Goal: Task Accomplishment & Management: Manage account settings

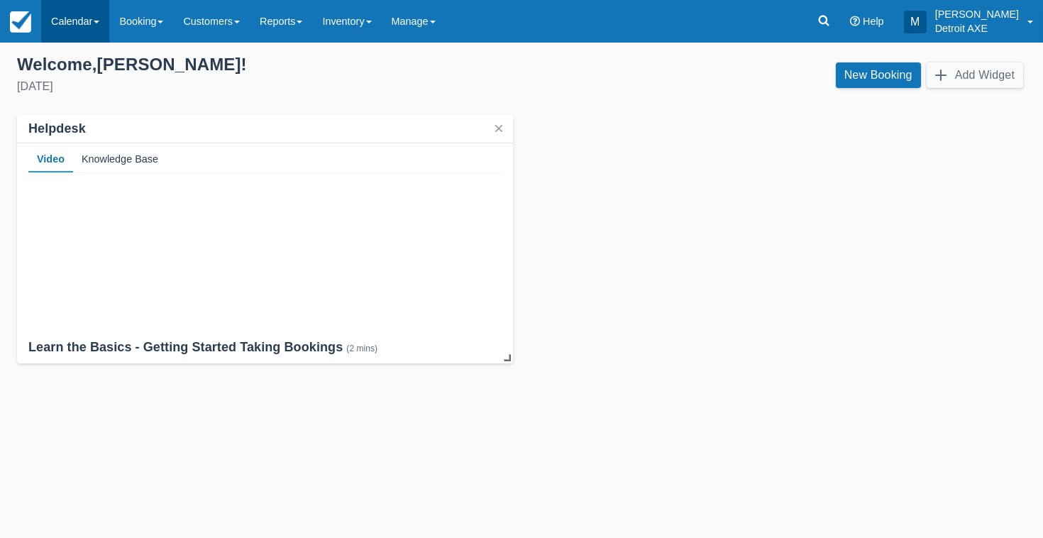
click at [73, 23] on link "Calendar" at bounding box center [75, 21] width 68 height 43
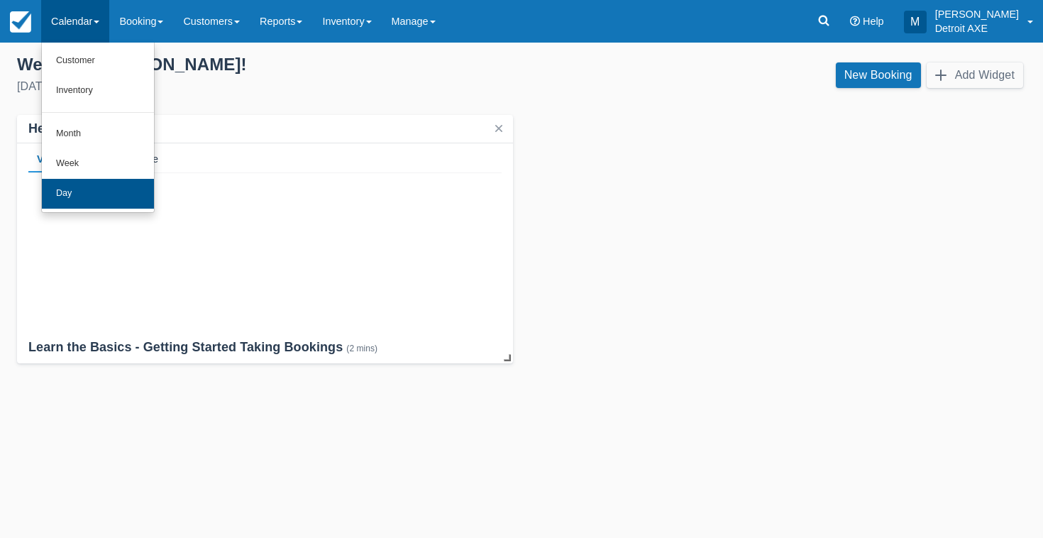
click at [90, 190] on link "Day" at bounding box center [98, 194] width 112 height 30
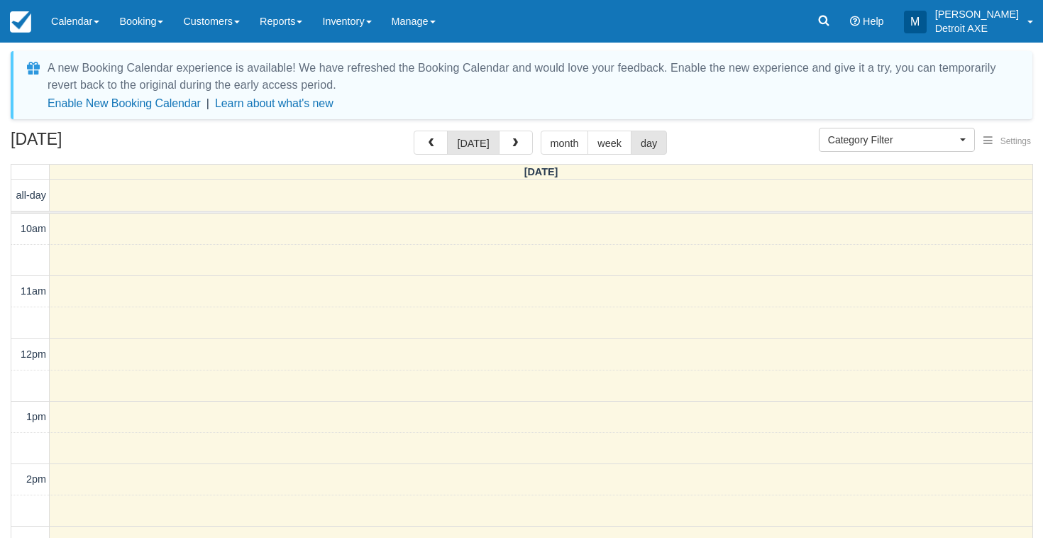
select select
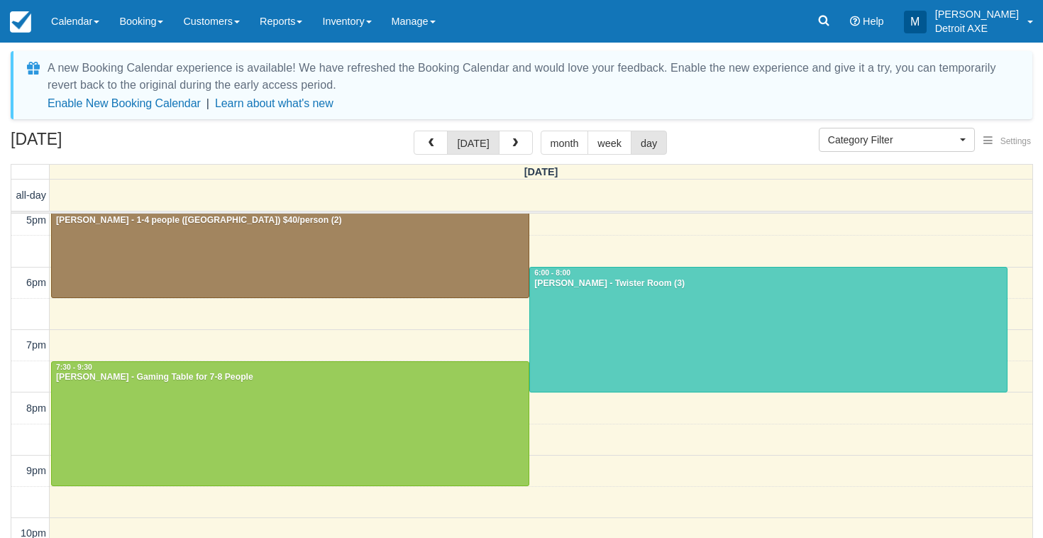
click at [529, 142] on div "today month week day" at bounding box center [540, 143] width 253 height 24
click at [524, 141] on button "button" at bounding box center [516, 143] width 34 height 24
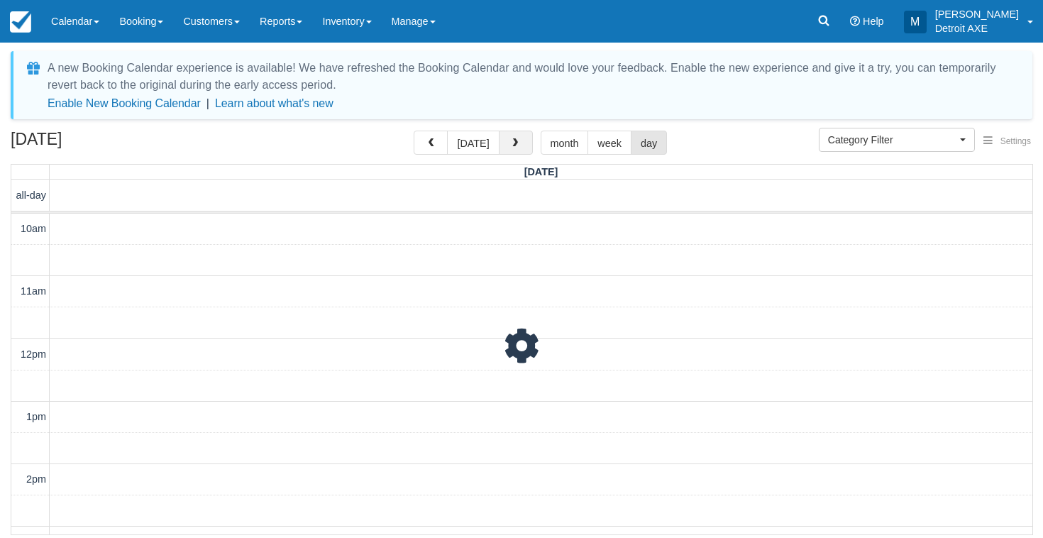
scroll to position [524, 0]
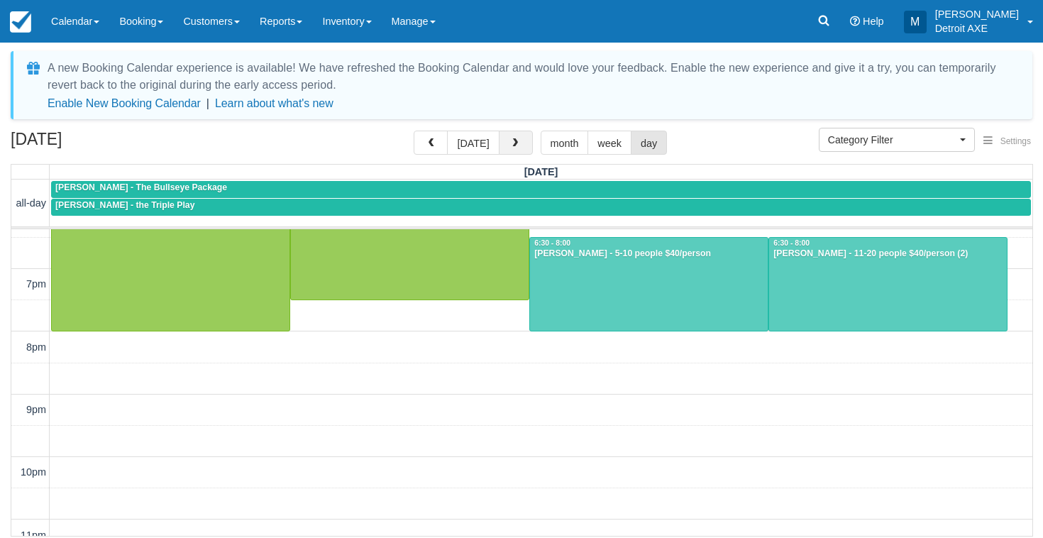
click at [527, 143] on button "button" at bounding box center [516, 143] width 34 height 24
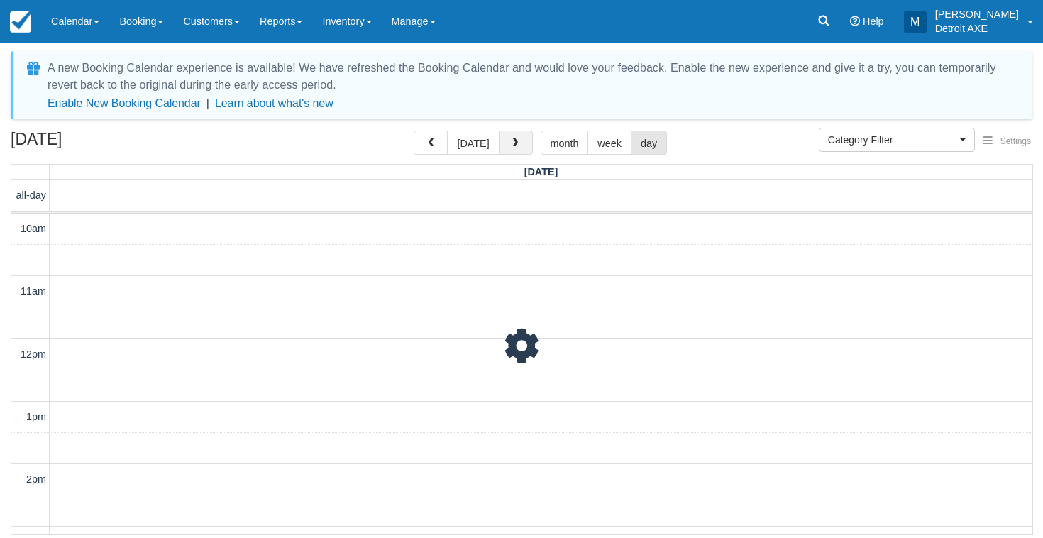
scroll to position [524, 0]
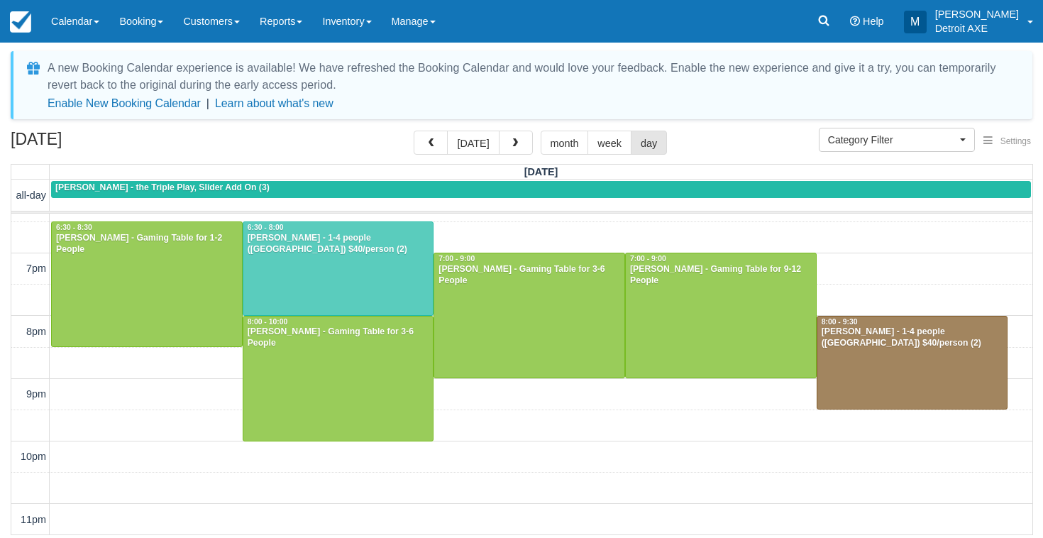
click at [402, 246] on div "Ari Sadler - 1-4 people (Shared Arena) $40/person (2)" at bounding box center [338, 244] width 183 height 23
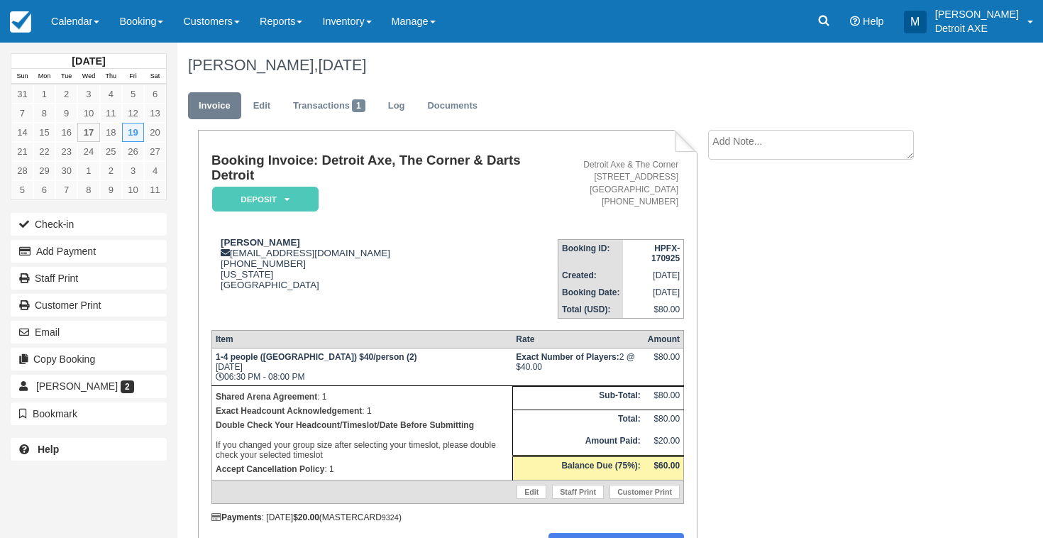
click at [279, 196] on em "Deposit" at bounding box center [265, 199] width 106 height 25
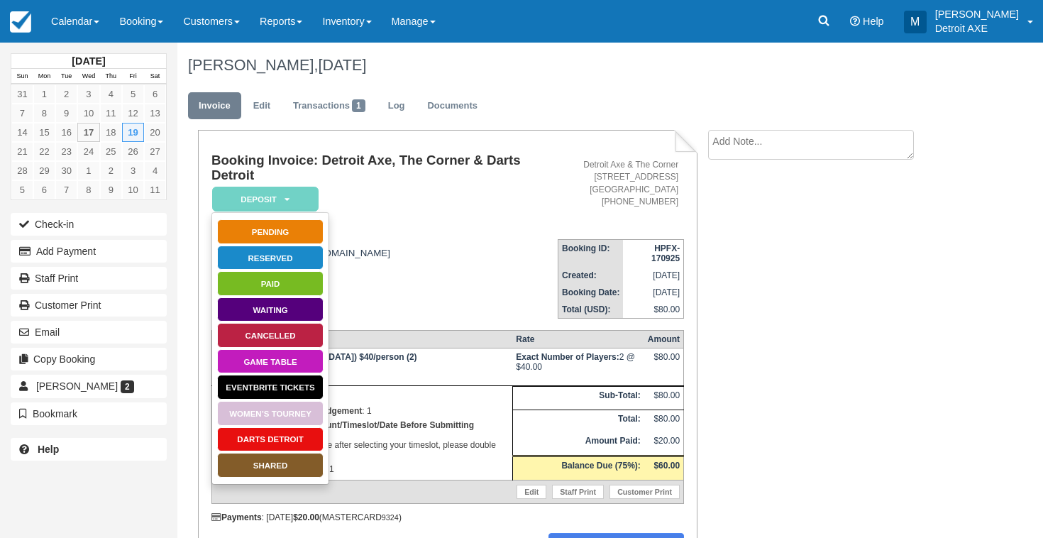
click at [289, 466] on link "SHARED" at bounding box center [270, 465] width 106 height 25
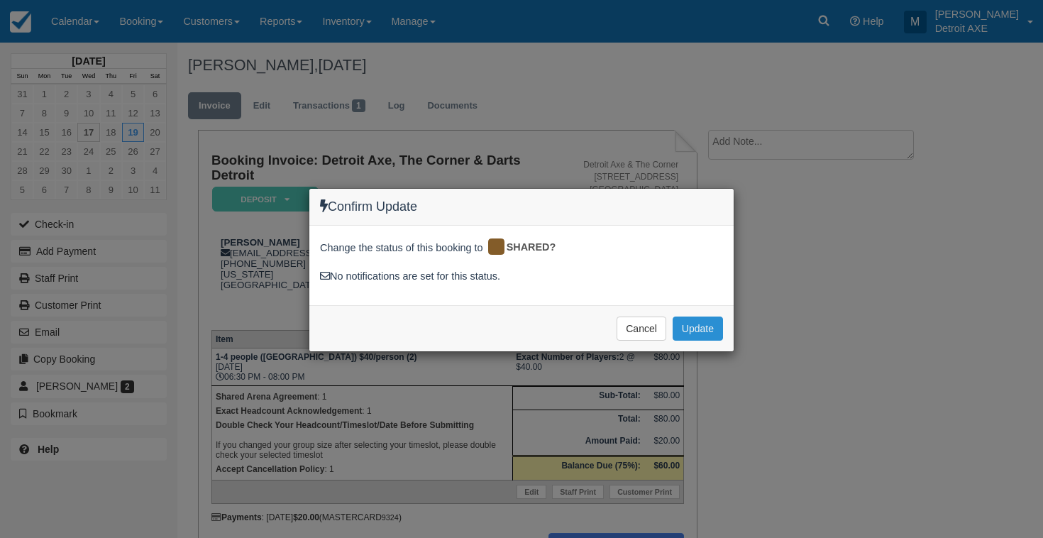
click at [677, 335] on button "Update" at bounding box center [697, 328] width 50 height 24
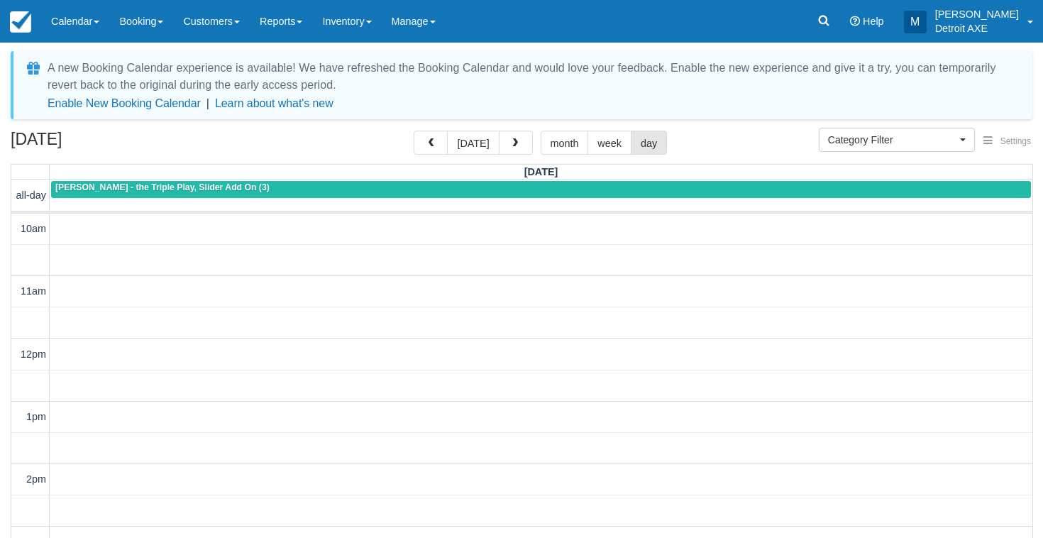
select select
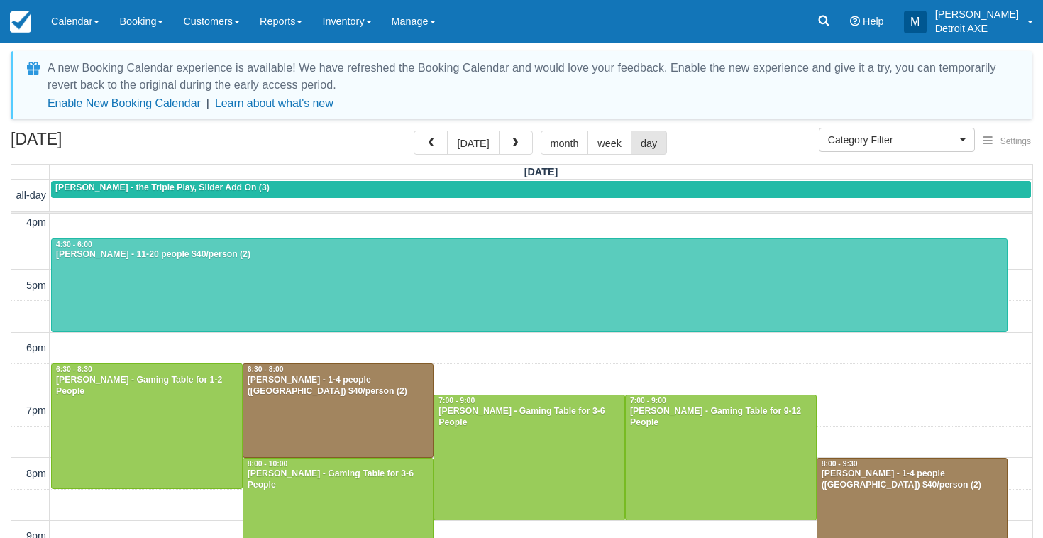
scroll to position [381, 0]
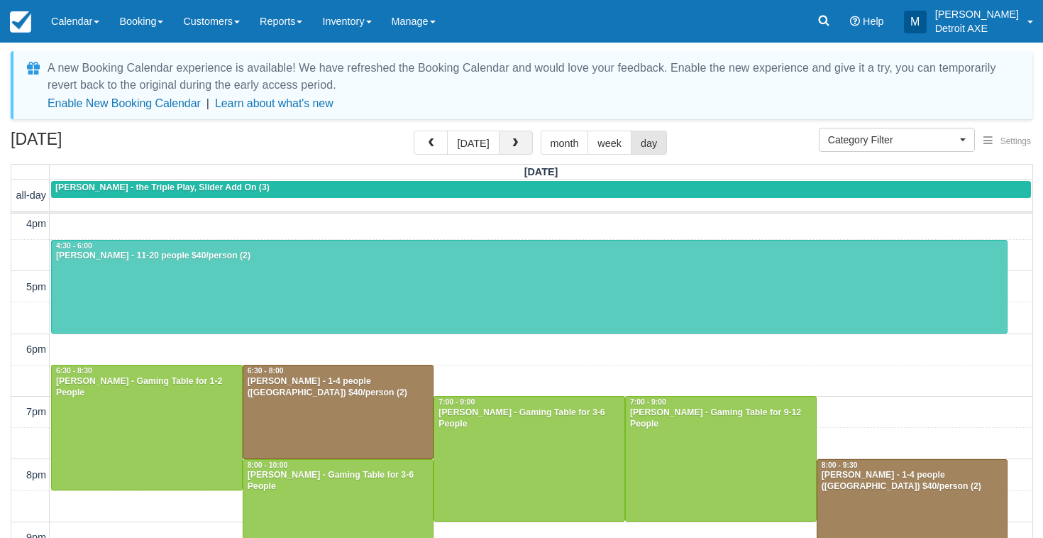
click at [506, 140] on button "button" at bounding box center [516, 143] width 34 height 24
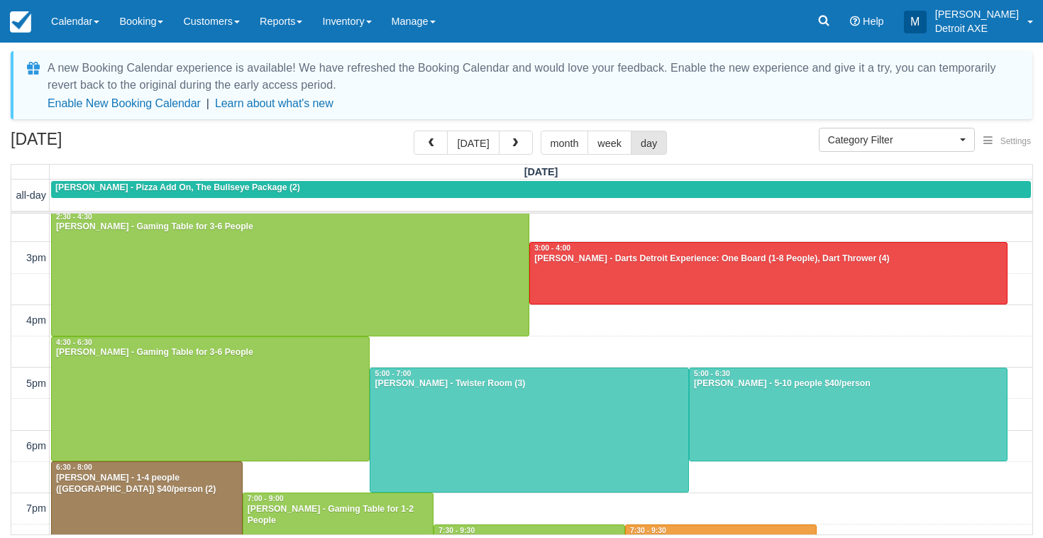
scroll to position [259, 0]
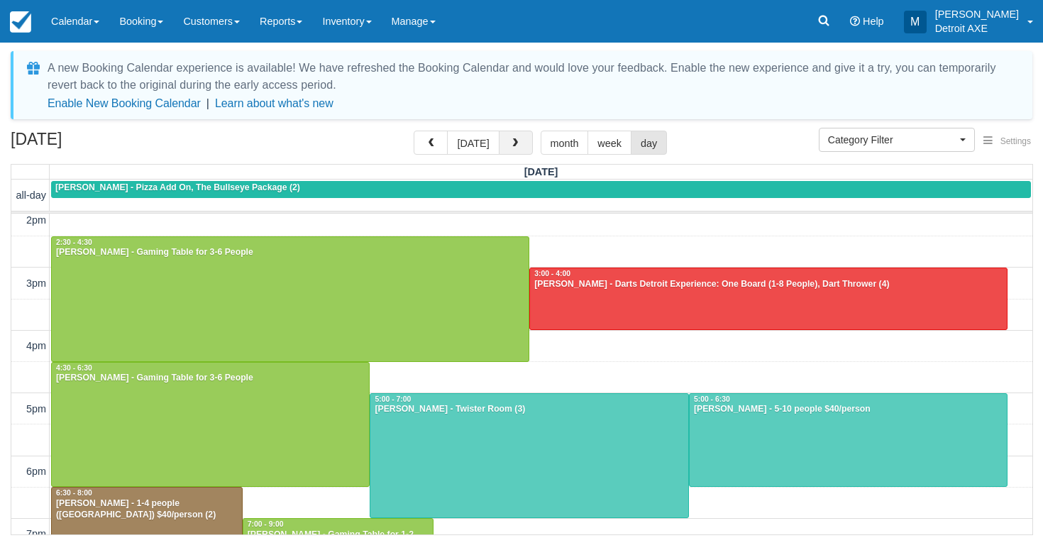
click at [523, 143] on button "button" at bounding box center [516, 143] width 34 height 24
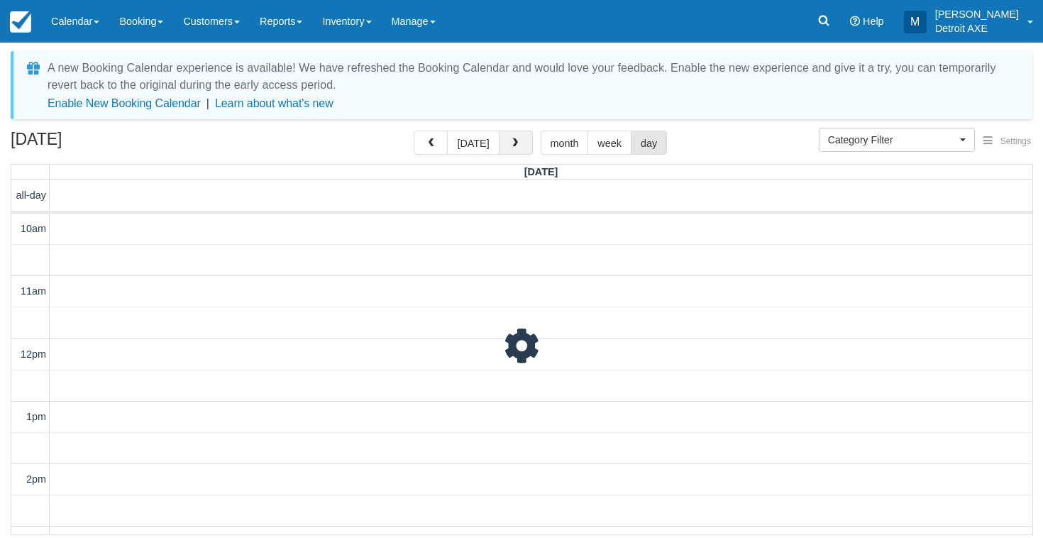
scroll to position [524, 0]
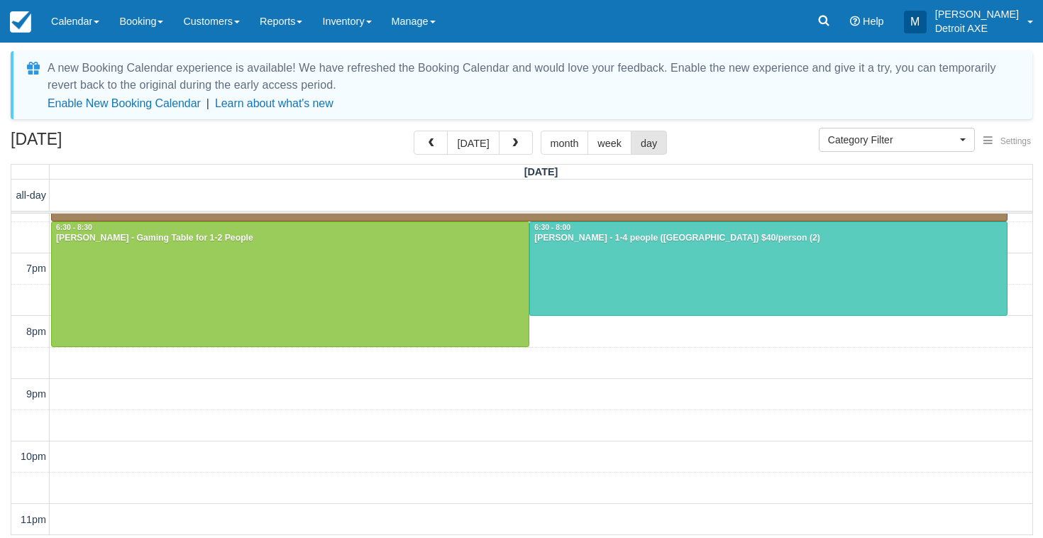
click at [602, 239] on div "[PERSON_NAME] - 1-4 people ([GEOGRAPHIC_DATA]) $40/person (2)" at bounding box center [768, 238] width 470 height 11
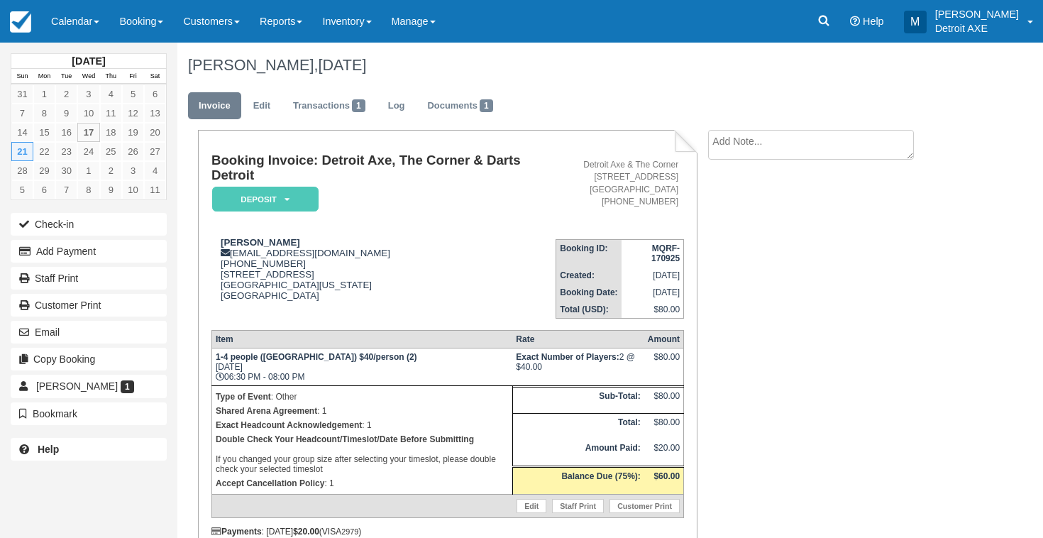
click at [291, 192] on em "Deposit" at bounding box center [265, 199] width 106 height 25
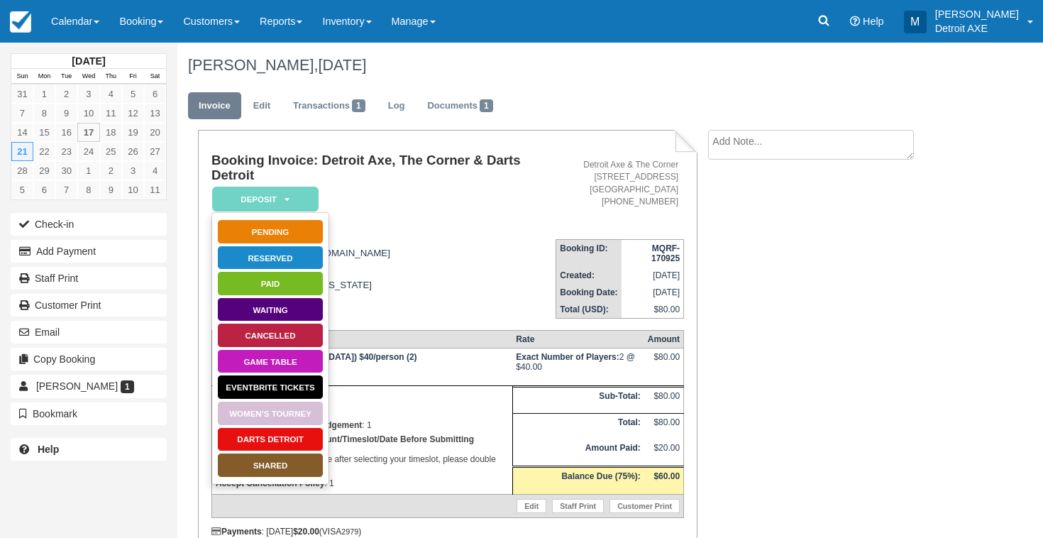
click at [304, 467] on link "SHARED" at bounding box center [270, 465] width 106 height 25
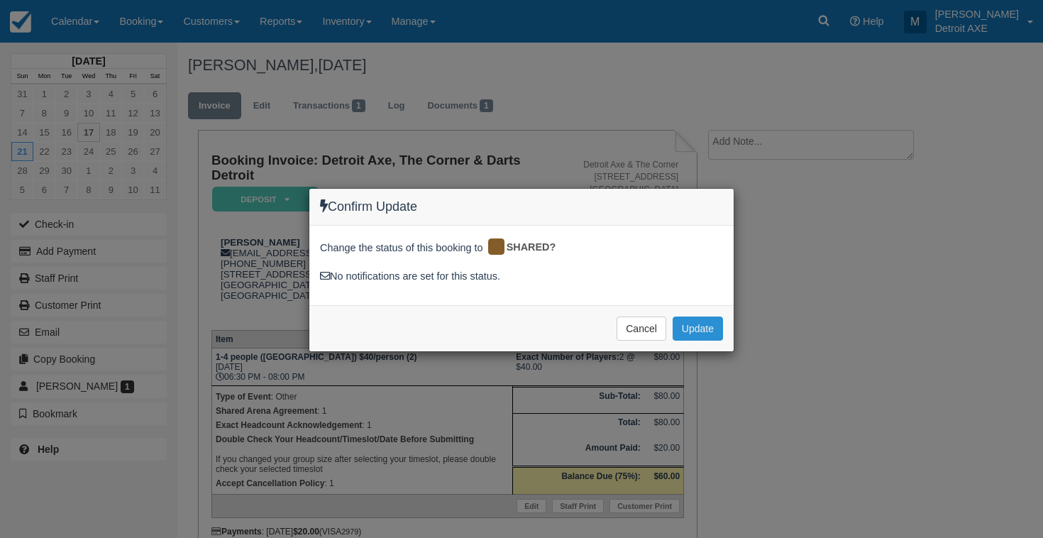
click at [708, 322] on button "Update" at bounding box center [697, 328] width 50 height 24
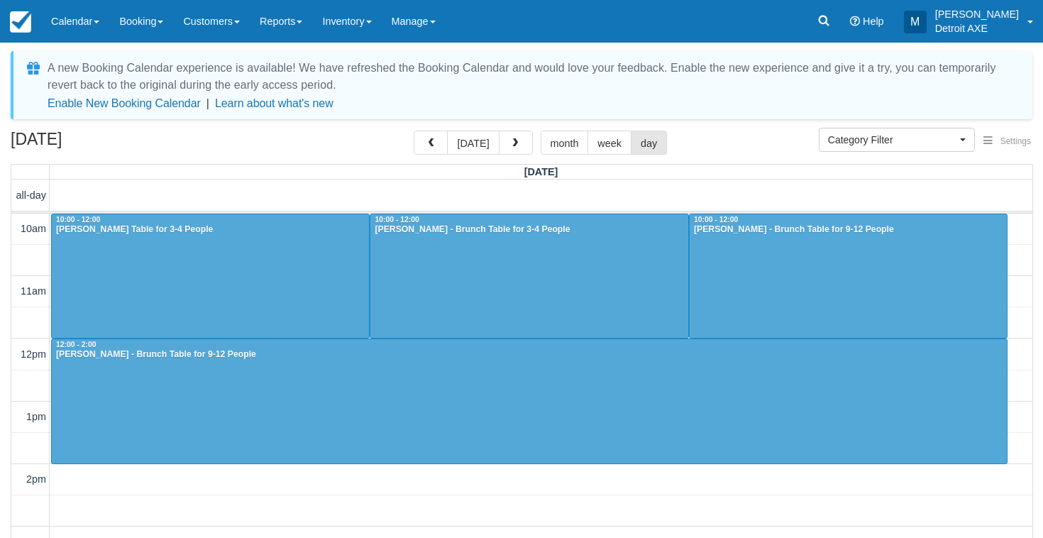
select select
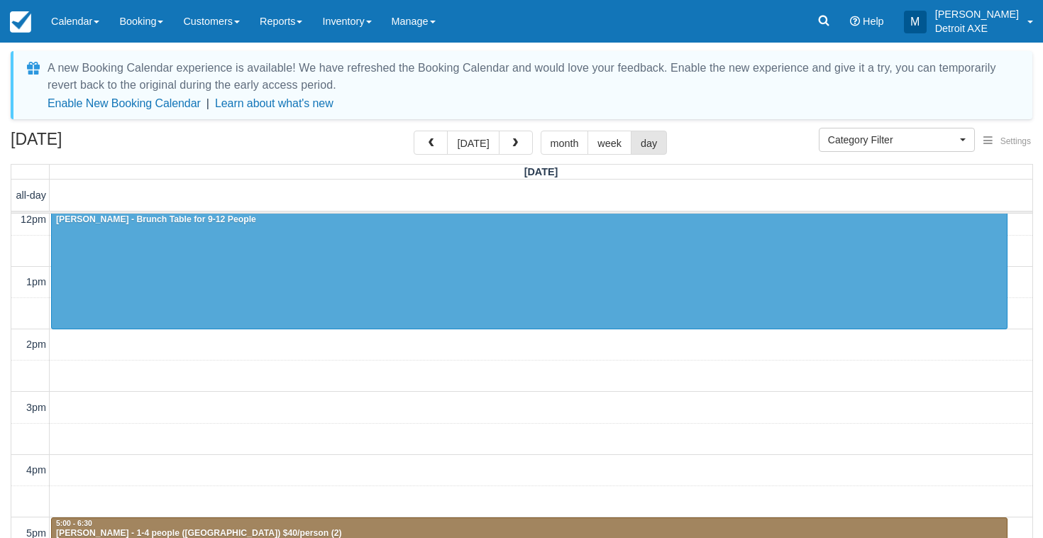
scroll to position [134, 0]
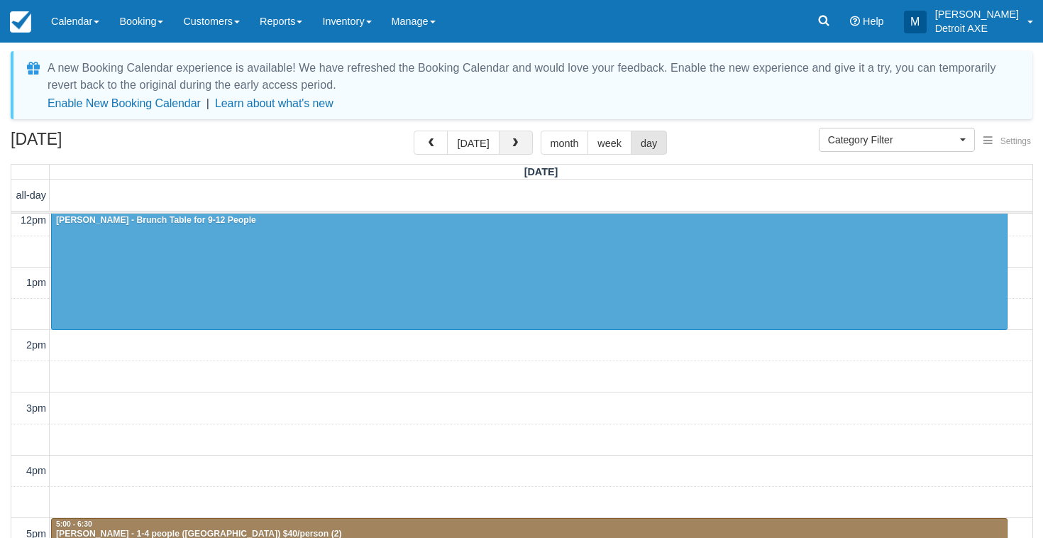
click at [512, 143] on span "button" at bounding box center [515, 143] width 10 height 10
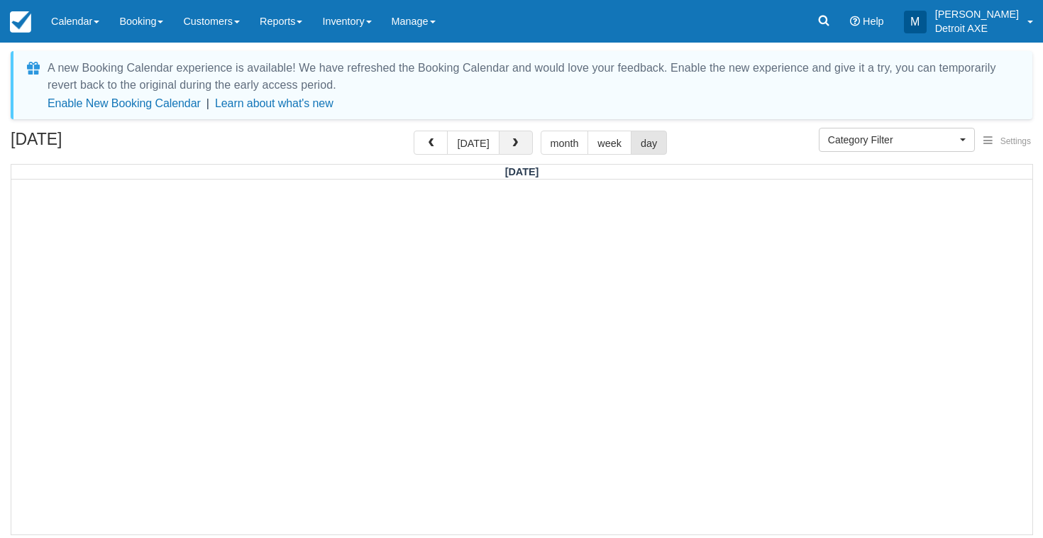
click at [511, 143] on span "button" at bounding box center [515, 143] width 10 height 10
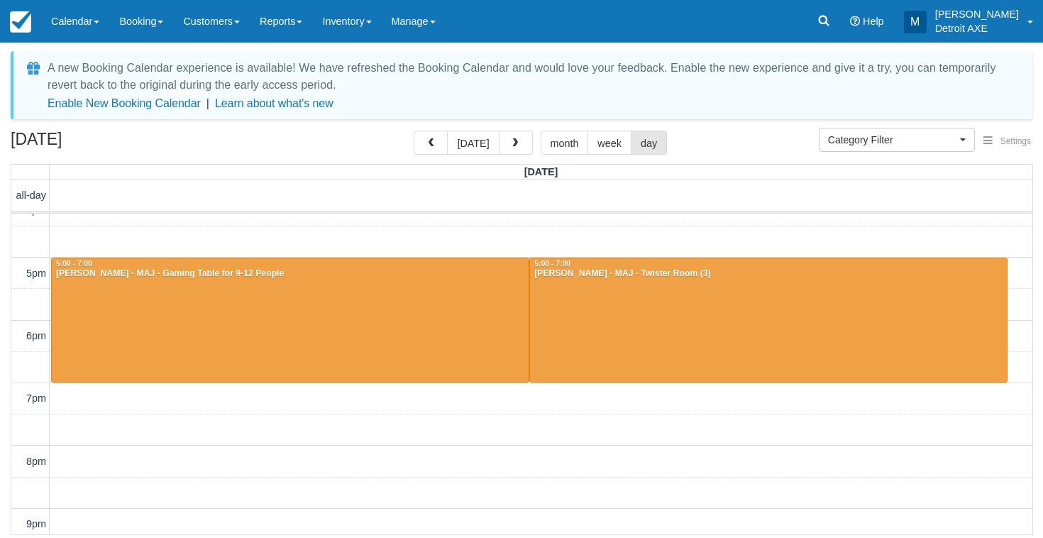
scroll to position [353, 0]
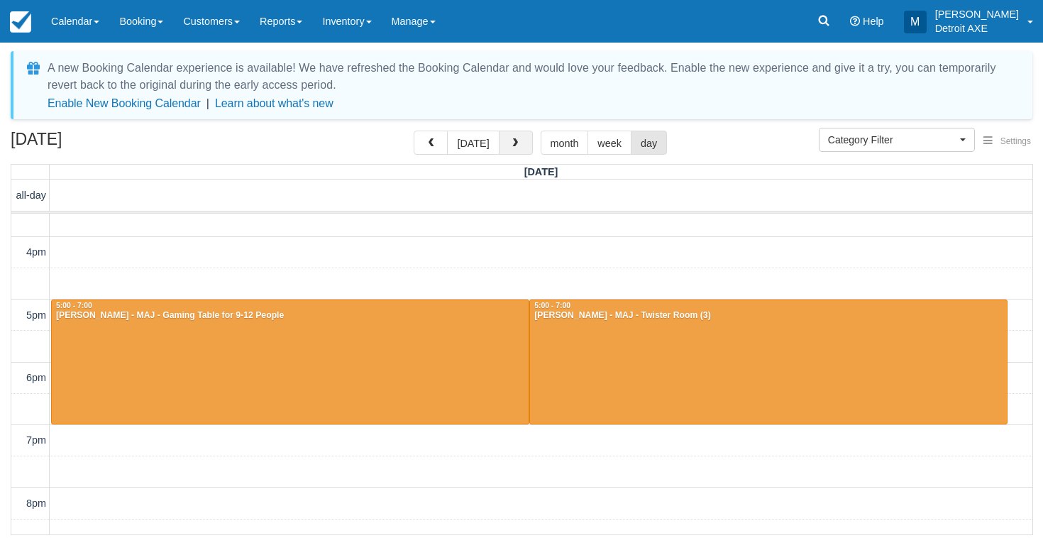
click at [527, 146] on button "button" at bounding box center [516, 143] width 34 height 24
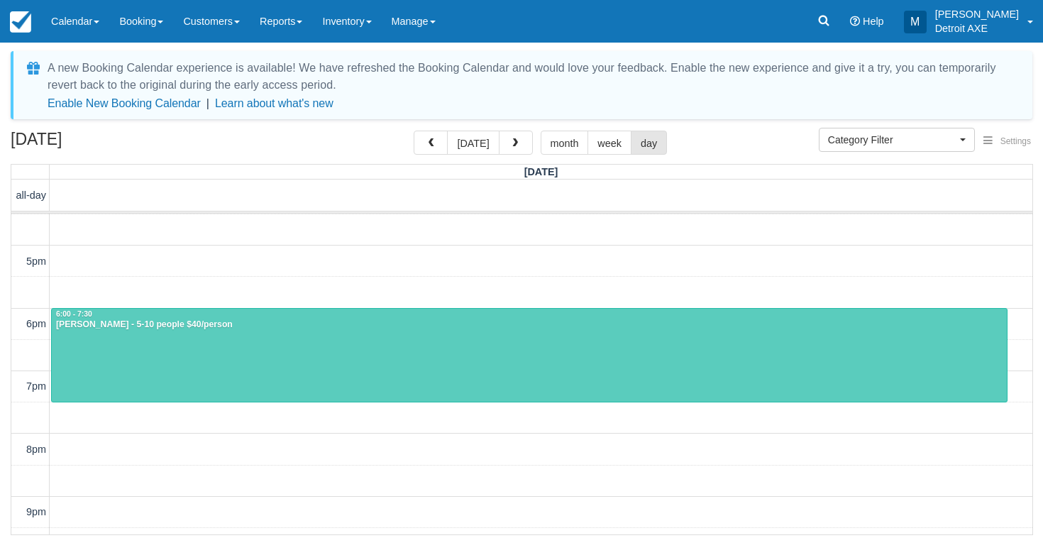
scroll to position [407, 0]
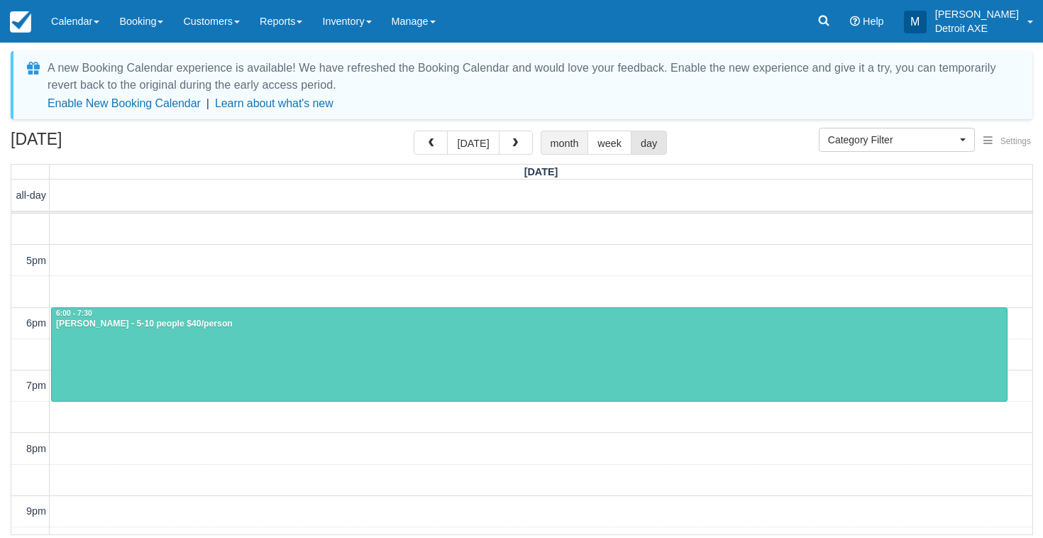
click at [541, 133] on button "month" at bounding box center [565, 143] width 48 height 24
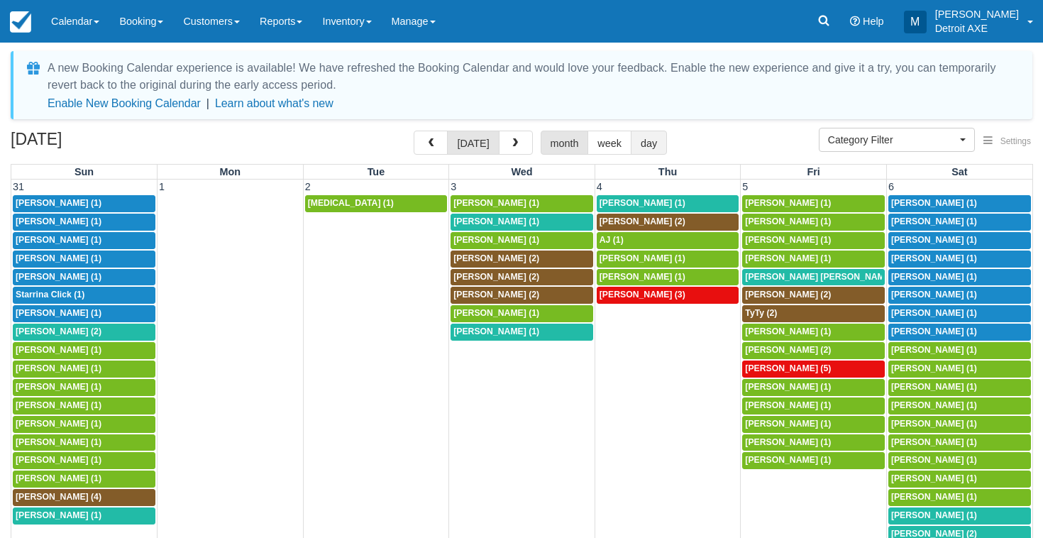
click at [652, 151] on button "day" at bounding box center [649, 143] width 36 height 24
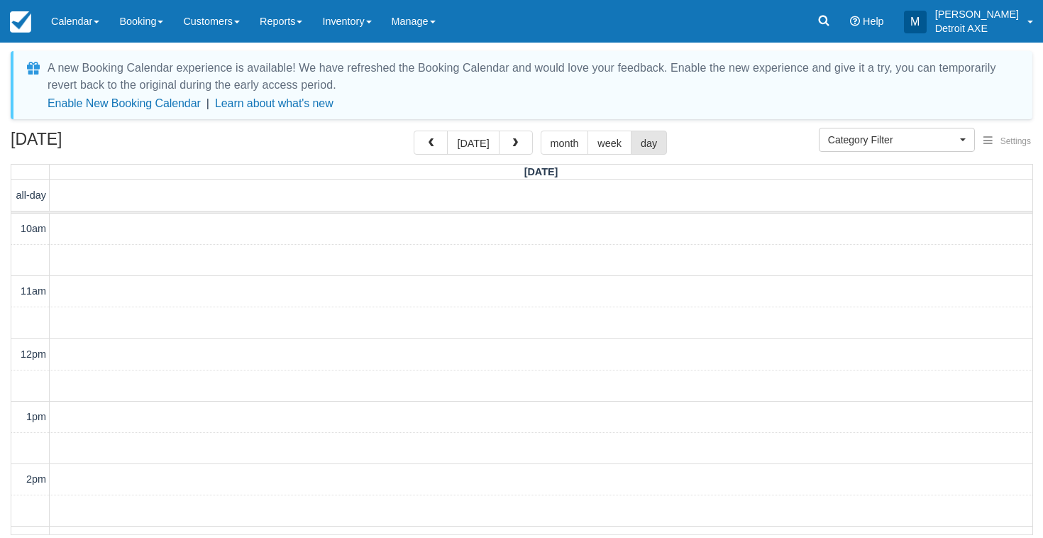
scroll to position [555, 0]
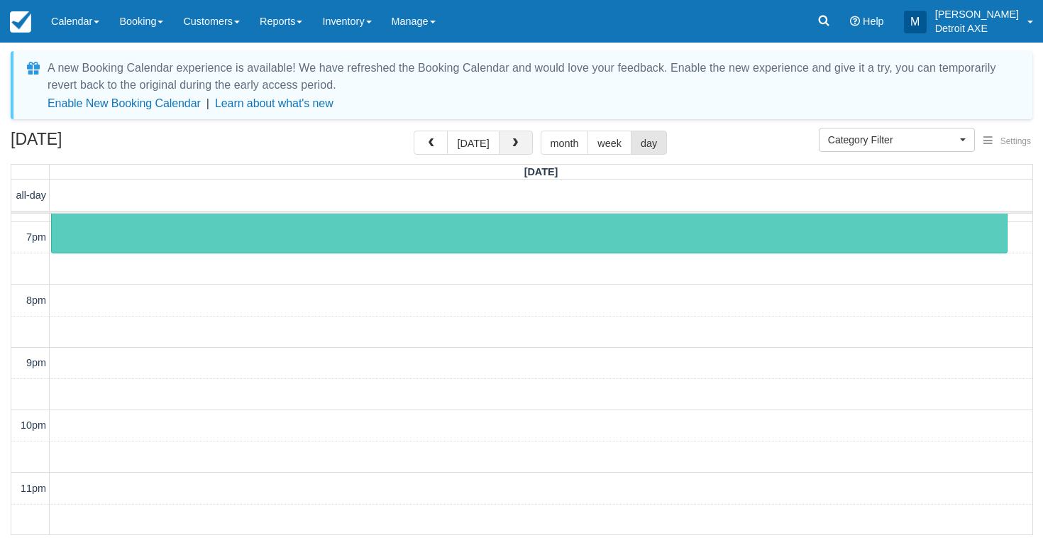
click at [521, 138] on button "button" at bounding box center [516, 143] width 34 height 24
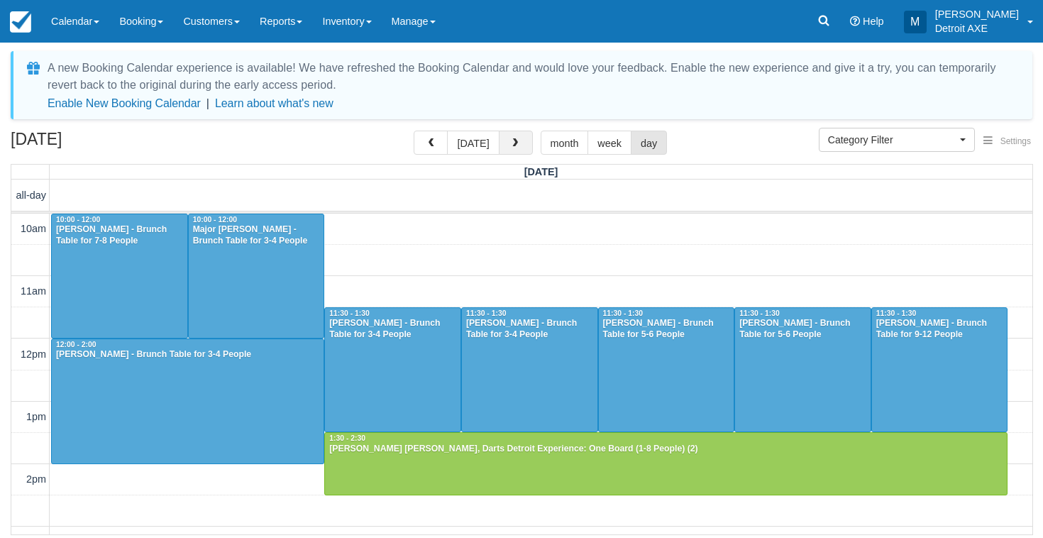
scroll to position [555, 0]
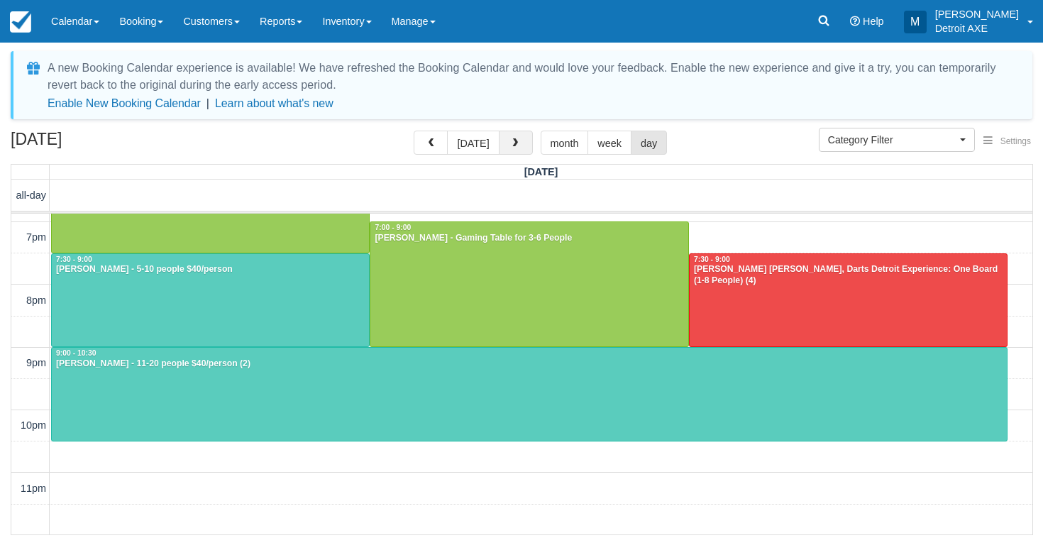
click at [510, 140] on span "button" at bounding box center [515, 143] width 10 height 10
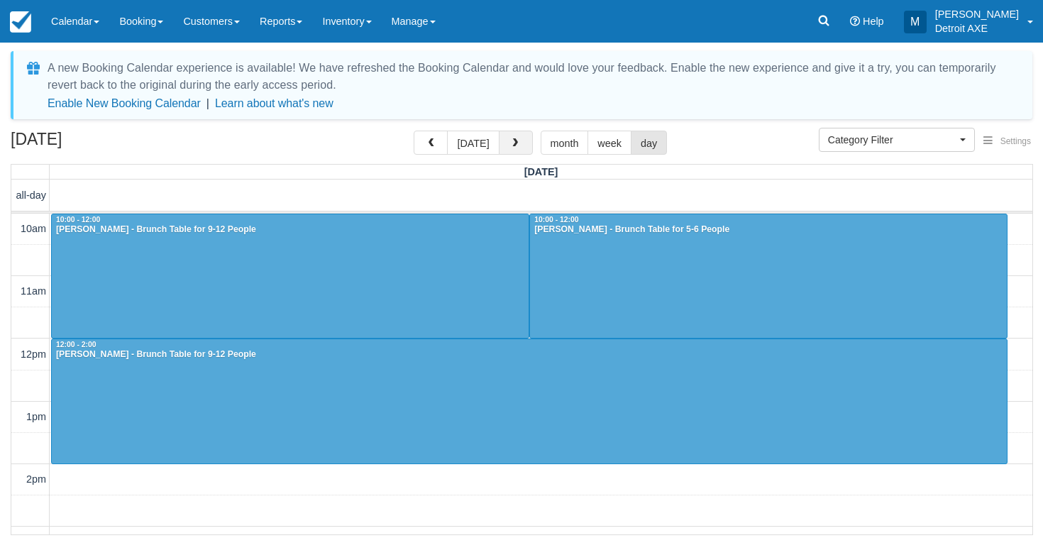
scroll to position [555, 0]
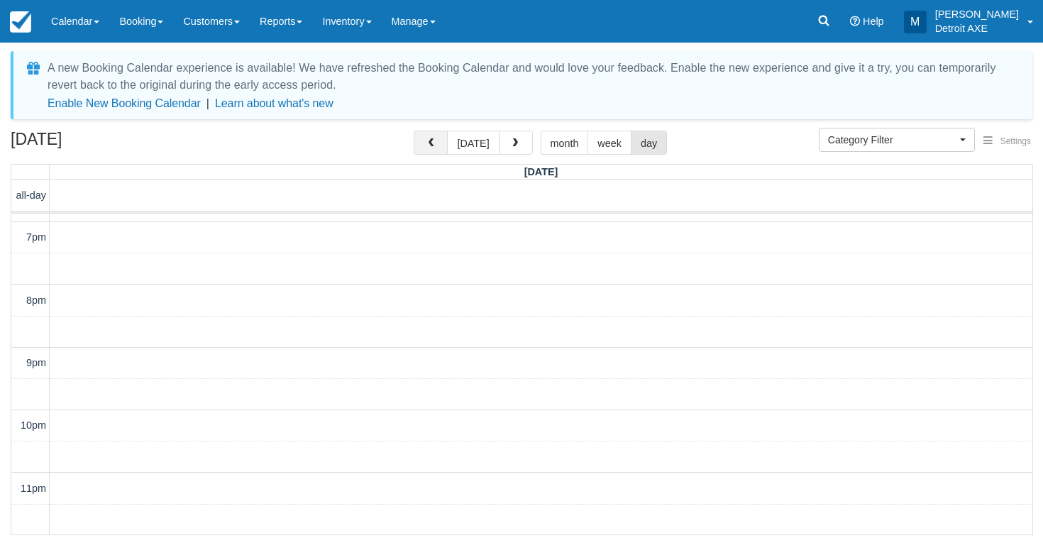
click at [441, 139] on button "button" at bounding box center [431, 143] width 34 height 24
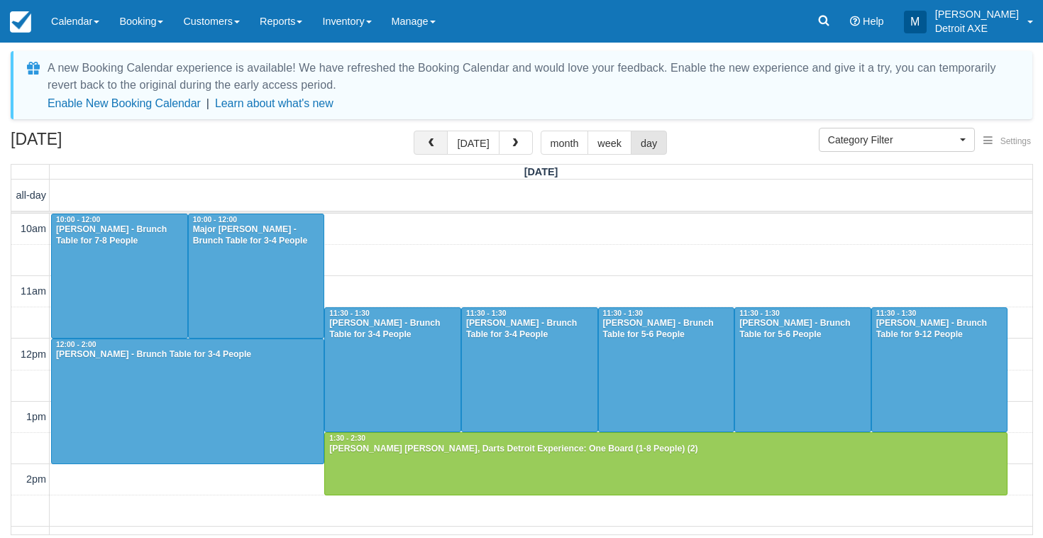
scroll to position [555, 0]
